Goal: Navigation & Orientation: Find specific page/section

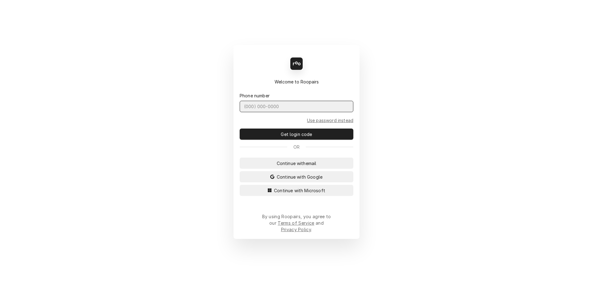
click at [253, 112] on input "Dynamic Content Wrapper" at bounding box center [297, 106] width 114 height 11
type input "(401) 523-6494"
click at [240, 129] on button "Get login code" at bounding box center [297, 134] width 114 height 11
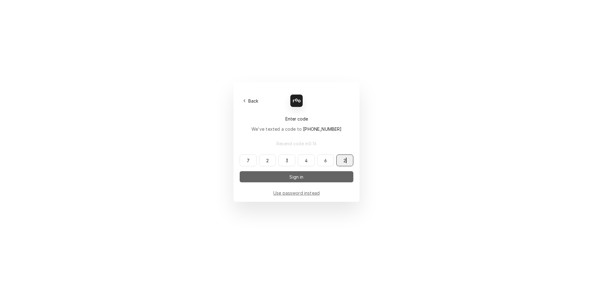
type input "723462"
click at [301, 177] on span "Sign in" at bounding box center [296, 177] width 16 height 6
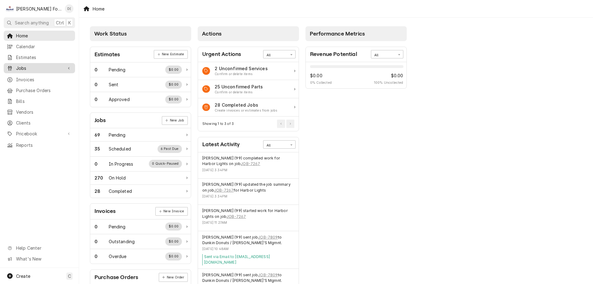
click at [36, 65] on span "Jobs" at bounding box center [39, 68] width 47 height 6
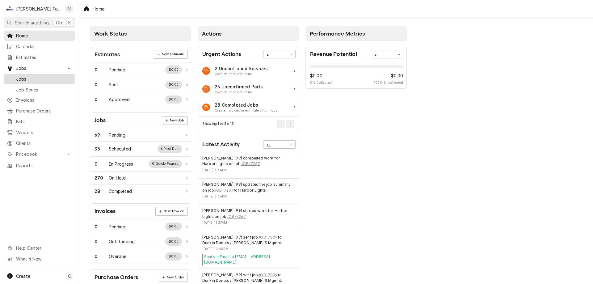
click at [27, 78] on span "Jobs" at bounding box center [44, 79] width 56 height 6
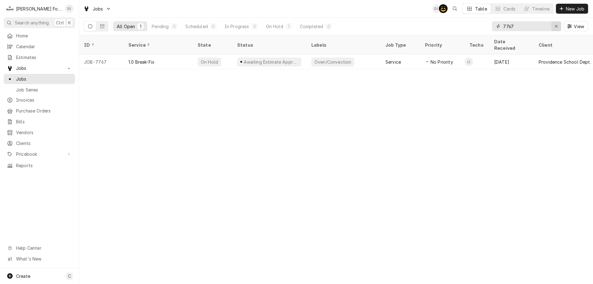
click at [555, 25] on icon "Erase input" at bounding box center [556, 26] width 3 height 4
